Goal: Information Seeking & Learning: Find specific fact

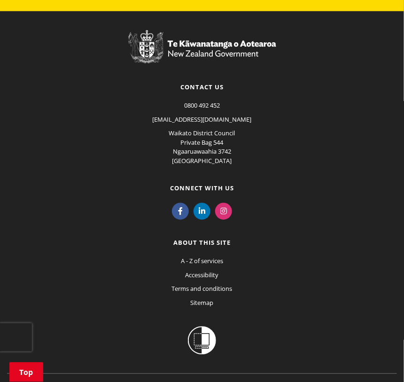
scroll to position [1020, 0]
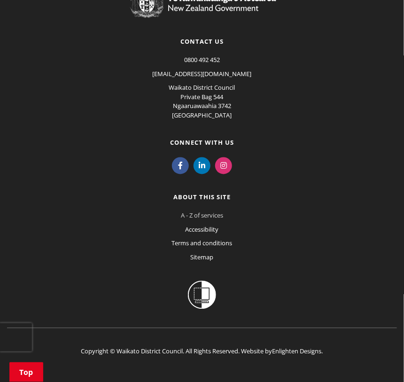
click at [219, 212] on link "A - Z of services" at bounding box center [202, 216] width 42 height 8
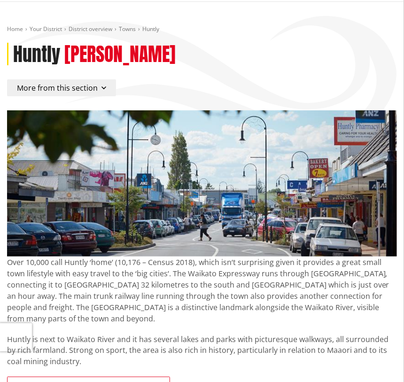
scroll to position [0, 0]
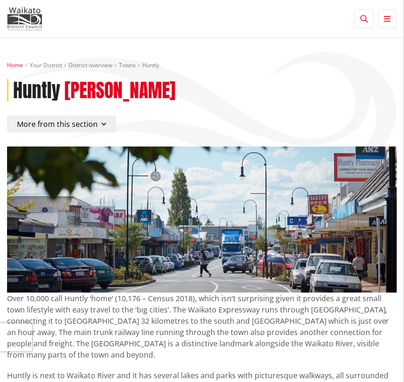
click at [13, 64] on link "Home" at bounding box center [15, 65] width 16 height 8
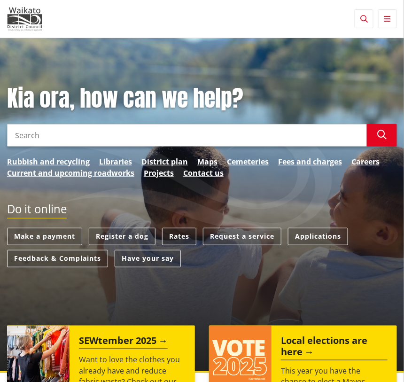
click at [180, 234] on link "Rates" at bounding box center [179, 236] width 34 height 17
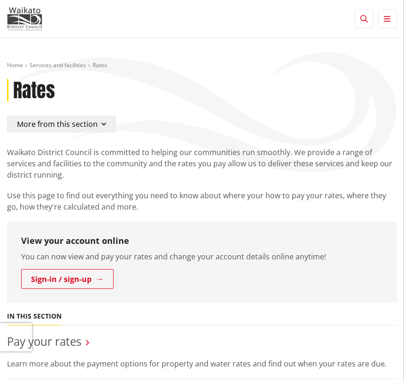
click at [102, 122] on icon "button" at bounding box center [104, 124] width 5 height 8
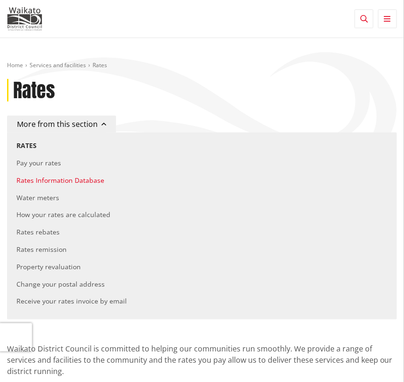
click at [82, 179] on link "Rates Information Database" at bounding box center [60, 180] width 88 height 9
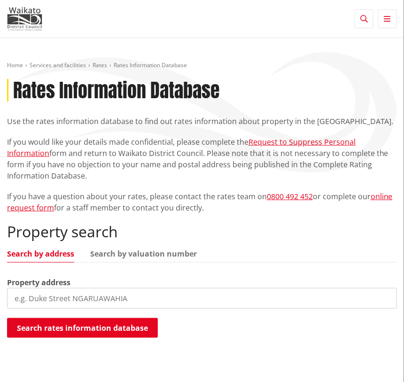
click at [135, 297] on input "search" at bounding box center [202, 298] width 390 height 21
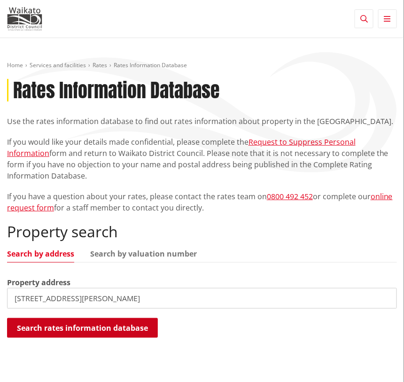
click at [103, 328] on button "Search rates information database" at bounding box center [82, 328] width 151 height 20
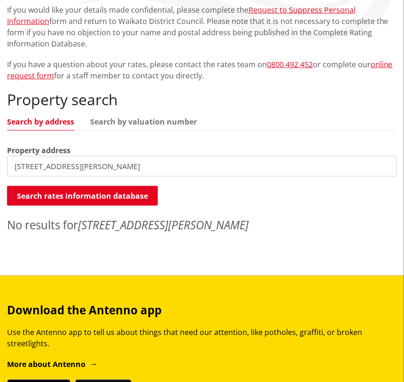
scroll to position [141, 0]
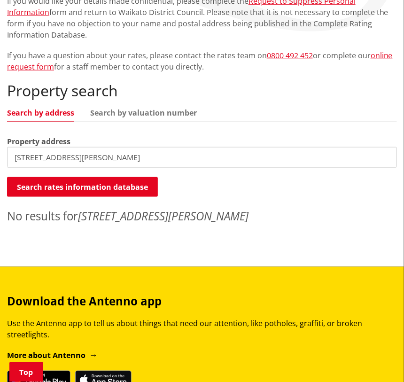
drag, startPoint x: 60, startPoint y: 158, endPoint x: 85, endPoint y: 146, distance: 27.1
click at [61, 157] on input "13 Smith Avenue, Huntly" at bounding box center [202, 157] width 390 height 21
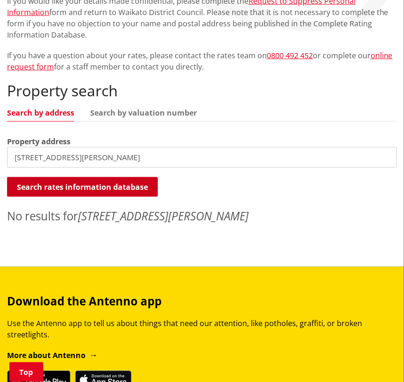
click at [90, 187] on button "Search rates information database" at bounding box center [82, 187] width 151 height 20
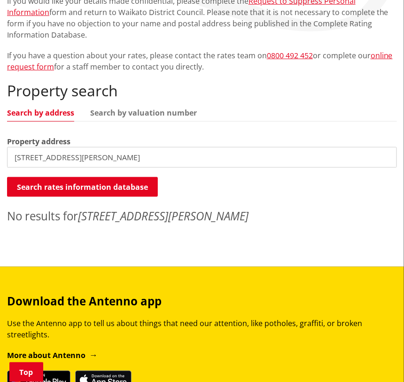
click at [59, 158] on input "13 Smith Ave, Huntly" at bounding box center [202, 157] width 390 height 21
click at [104, 160] on input "13 Smith Avenue, Huntly" at bounding box center [202, 157] width 390 height 21
click at [43, 114] on link "Search by address" at bounding box center [40, 113] width 67 height 8
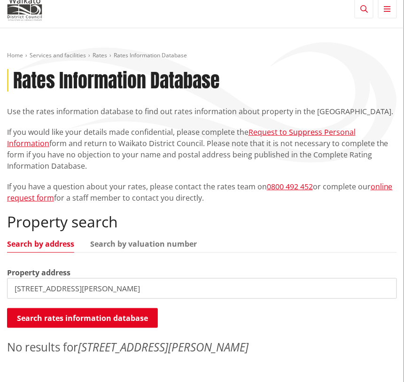
scroll to position [0, 0]
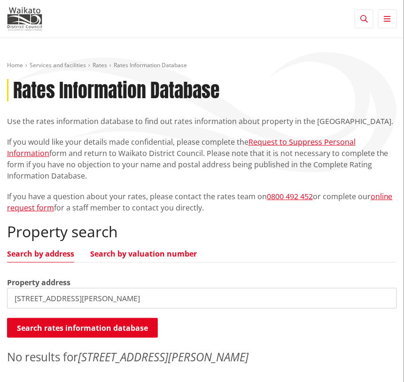
click at [139, 252] on link "Search by valuation number" at bounding box center [143, 254] width 107 height 8
click at [75, 296] on input "13 Smith Avenue" at bounding box center [202, 298] width 390 height 21
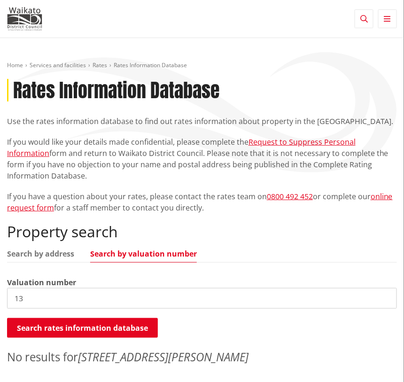
type input "1"
paste input "0433020600"
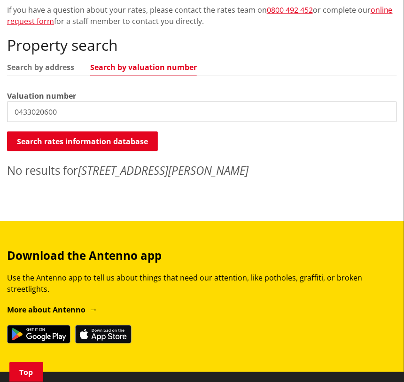
scroll to position [188, 0]
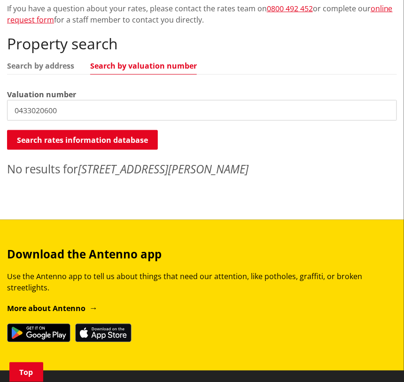
type input "0433020600"
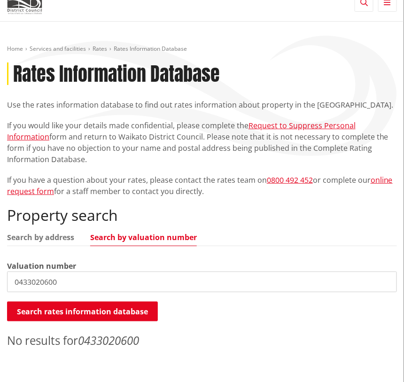
scroll to position [0, 0]
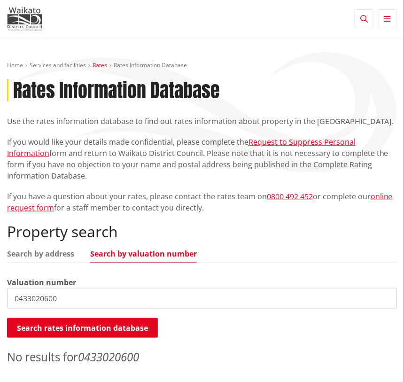
click at [101, 66] on link "Rates" at bounding box center [100, 65] width 15 height 8
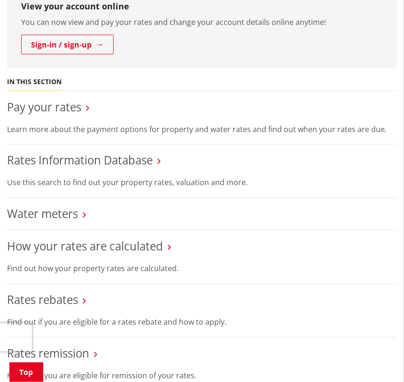
scroll to position [235, 0]
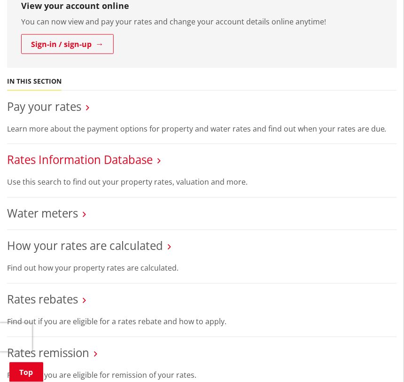
click at [77, 160] on link "Rates Information Database" at bounding box center [80, 160] width 146 height 16
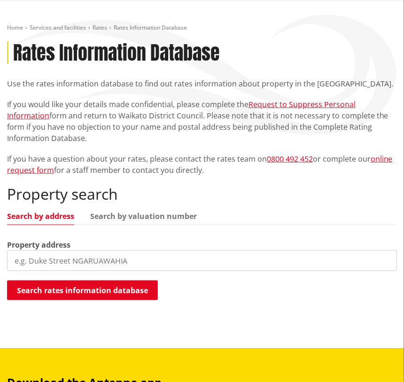
scroll to position [94, 0]
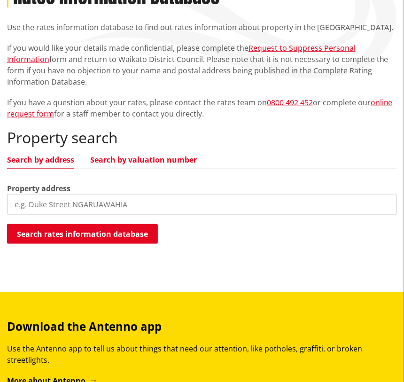
click at [150, 160] on link "Search by valuation number" at bounding box center [143, 160] width 107 height 8
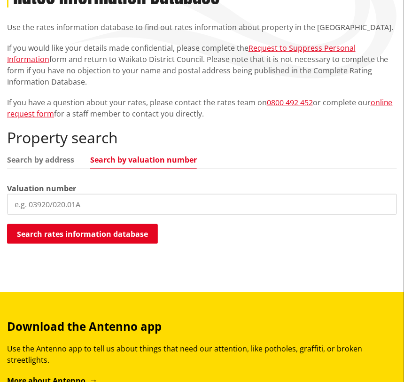
click at [89, 201] on input "search" at bounding box center [202, 204] width 390 height 21
paste input "0433020600"
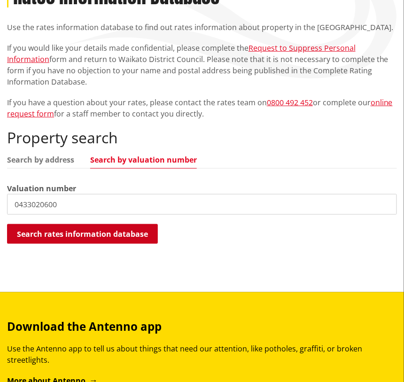
click at [73, 236] on button "Search rates information database" at bounding box center [82, 234] width 151 height 20
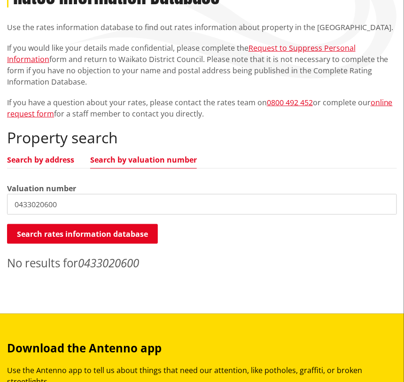
click at [50, 161] on link "Search by address" at bounding box center [40, 160] width 67 height 8
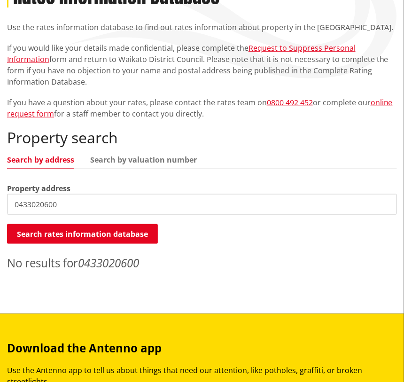
click at [60, 205] on input "0433020600" at bounding box center [202, 204] width 390 height 21
type input "0"
type input "Smith Avenue"
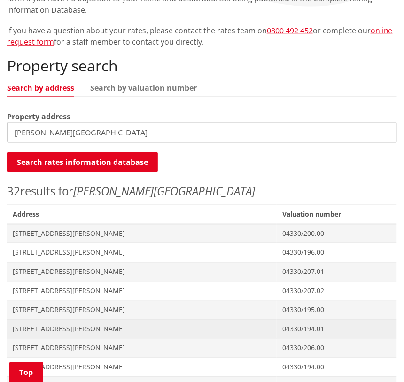
scroll to position [188, 0]
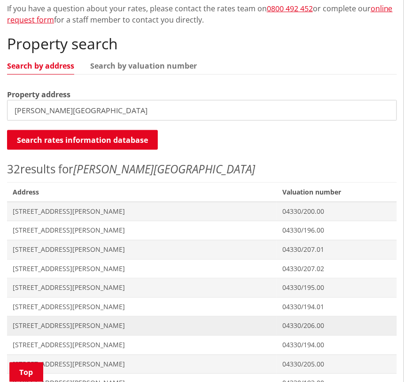
click at [61, 326] on span "13 Smith Avenue HUNTLY" at bounding box center [142, 326] width 259 height 9
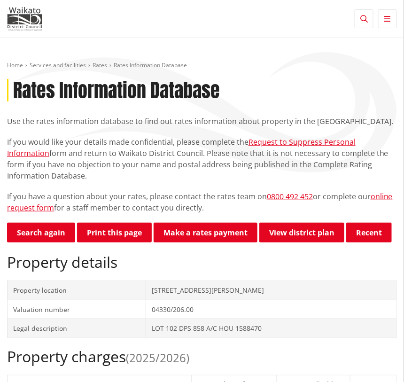
drag, startPoint x: 114, startPoint y: 231, endPoint x: 337, endPoint y: 274, distance: 227.0
click at [114, 231] on button "Print this page" at bounding box center [114, 233] width 75 height 20
click at [206, 232] on link "Make a rates payment" at bounding box center [206, 233] width 104 height 20
click at [363, 16] on icon "button" at bounding box center [365, 19] width 8 height 8
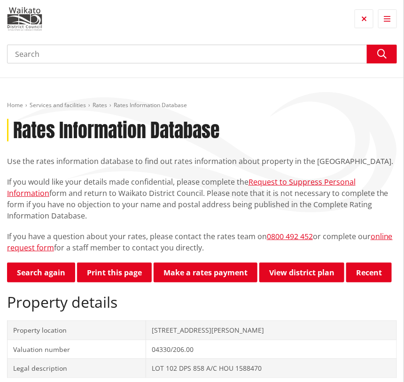
click at [63, 53] on input "Search" at bounding box center [202, 54] width 390 height 19
type input "h"
type input "rates instalment dates"
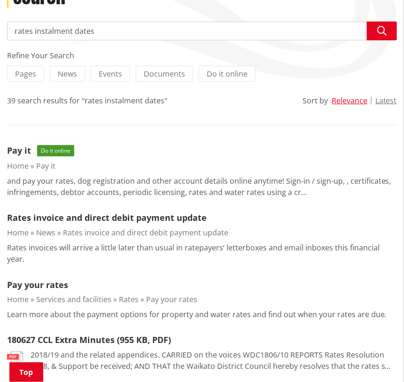
scroll to position [141, 0]
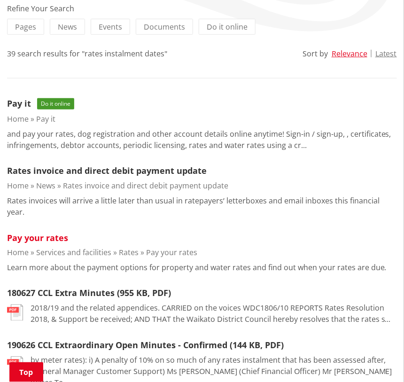
click at [30, 232] on link "Pay your rates" at bounding box center [37, 237] width 61 height 11
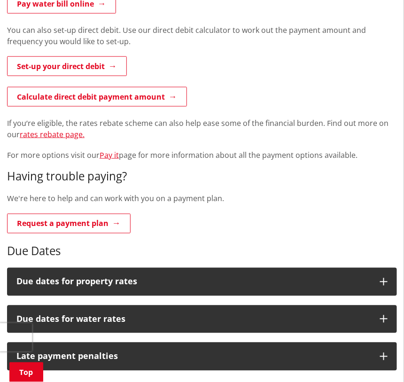
scroll to position [235, 0]
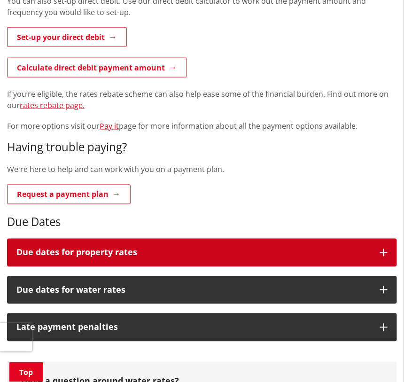
click at [384, 250] on icon "button" at bounding box center [384, 253] width 8 height 8
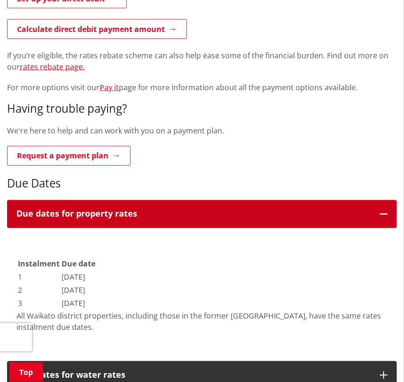
scroll to position [329, 0]
